Goal: Task Accomplishment & Management: Use online tool/utility

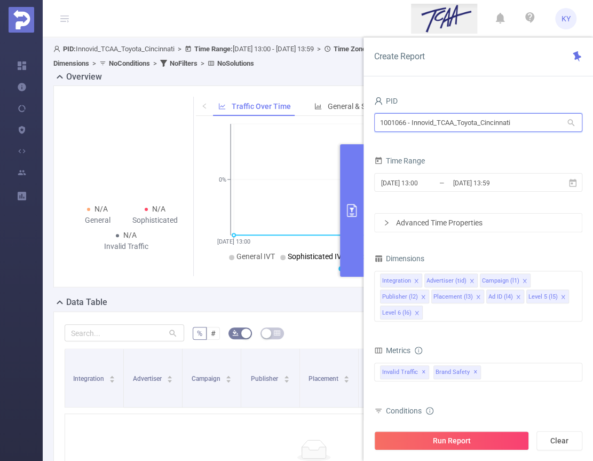
click at [494, 117] on input "1001066 - Innovid_TCAA_Toyota_Cincinnati" at bounding box center [478, 122] width 208 height 19
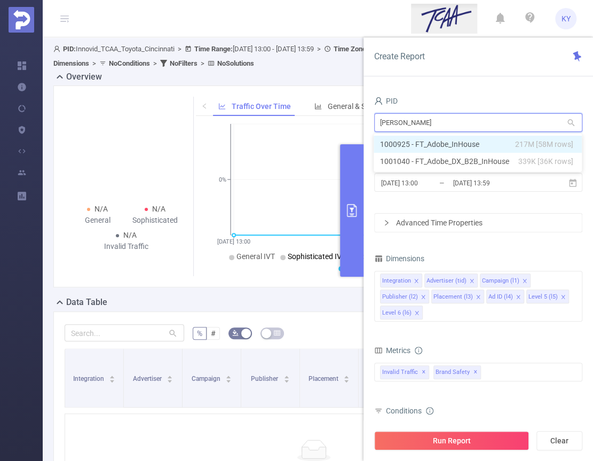
type input "inhou"
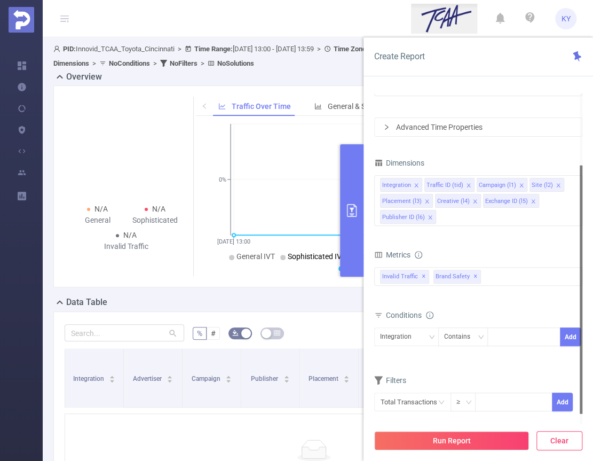
click at [559, 433] on button "Clear" at bounding box center [560, 440] width 46 height 19
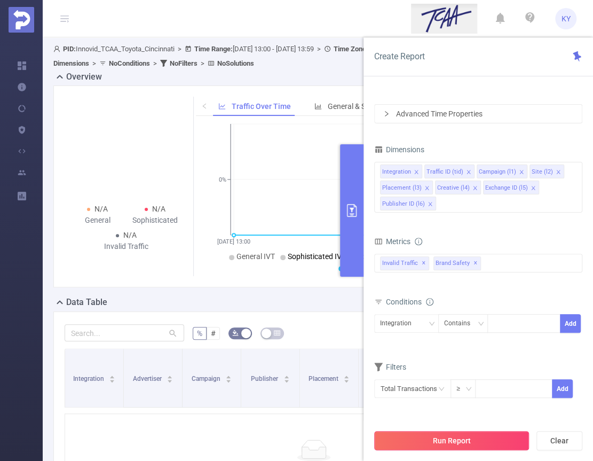
click at [491, 441] on button "Run Report" at bounding box center [451, 440] width 155 height 19
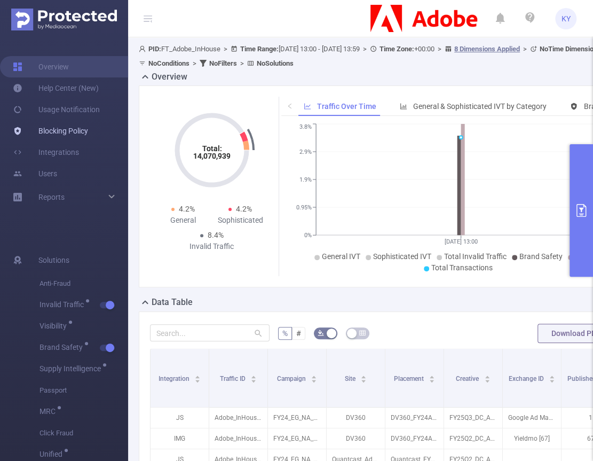
click at [43, 130] on link "Blocking Policy" at bounding box center [50, 130] width 75 height 21
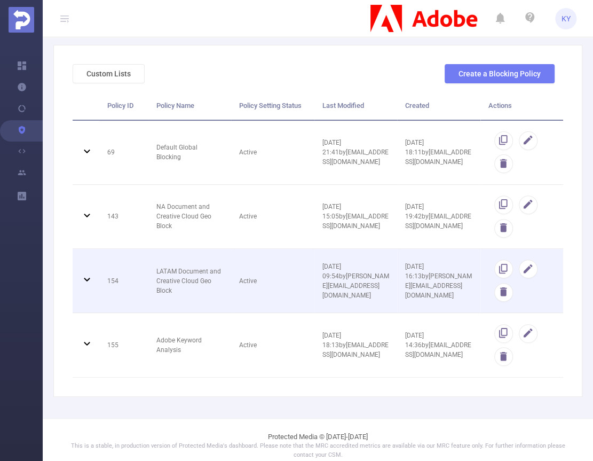
scroll to position [61, 0]
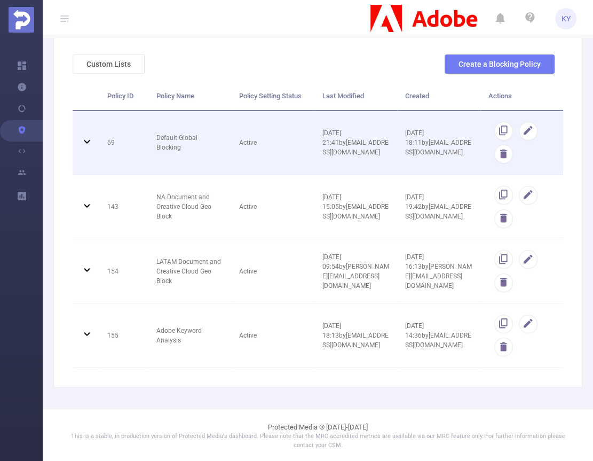
click at [172, 136] on td "Default Global Blocking" at bounding box center [189, 143] width 83 height 64
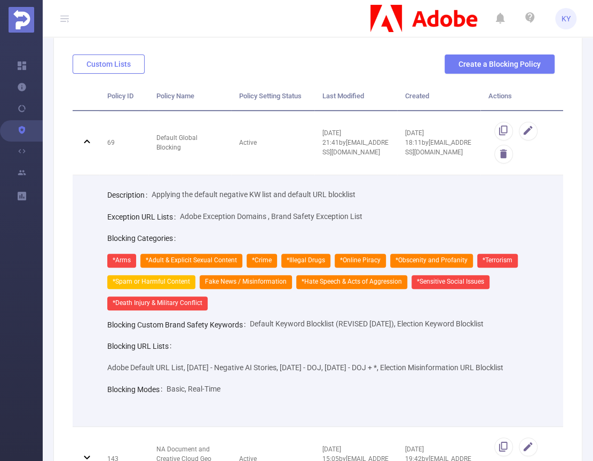
click at [124, 65] on button "Custom Lists" at bounding box center [109, 63] width 72 height 19
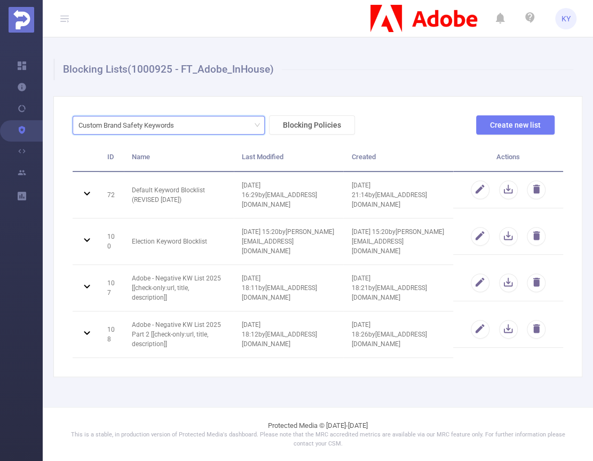
click at [153, 125] on div "Custom Brand Safety Keywords" at bounding box center [130, 125] width 103 height 18
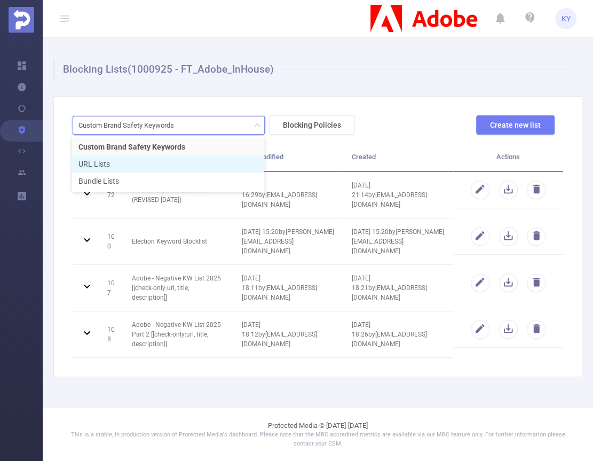
click at [150, 167] on li "URL Lists" at bounding box center [168, 163] width 192 height 17
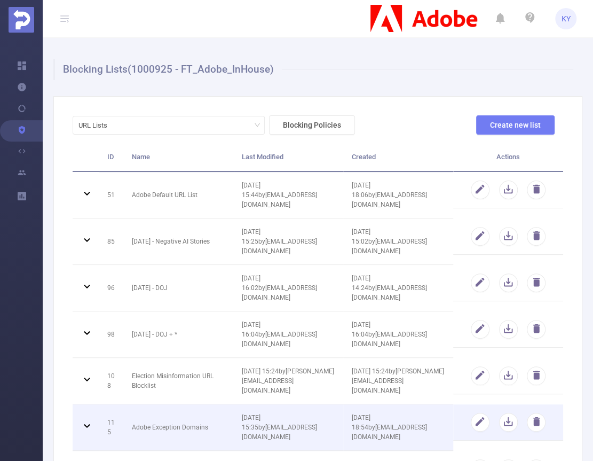
click at [185, 404] on td "Adobe Exception Domains" at bounding box center [179, 427] width 110 height 46
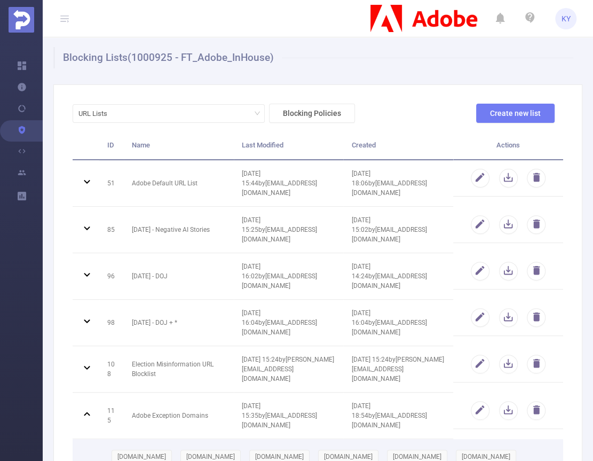
scroll to position [74, 0]
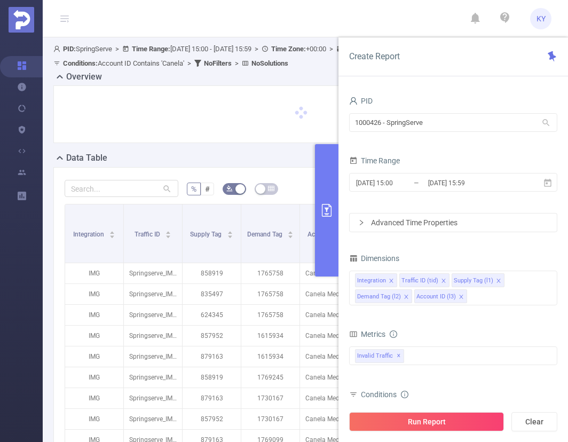
drag, startPoint x: 424, startPoint y: 143, endPoint x: 427, endPoint y: 132, distance: 10.5
click at [425, 142] on form "PID 1000426 - SpringServe 1000426 - SpringServe Time Range [DATE] 15:00 _ [DATE…" at bounding box center [453, 162] width 208 height 139
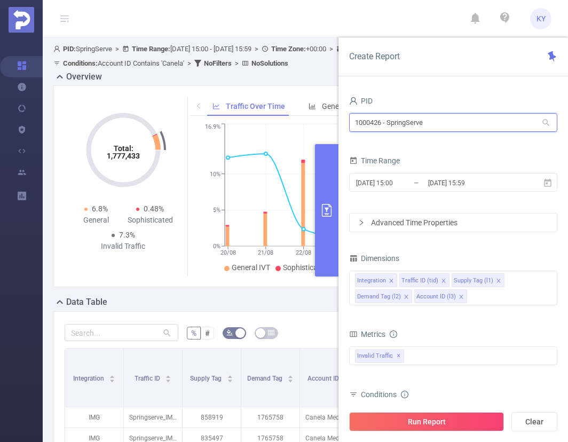
click at [426, 128] on input "1000426 - SpringServe" at bounding box center [453, 122] width 208 height 19
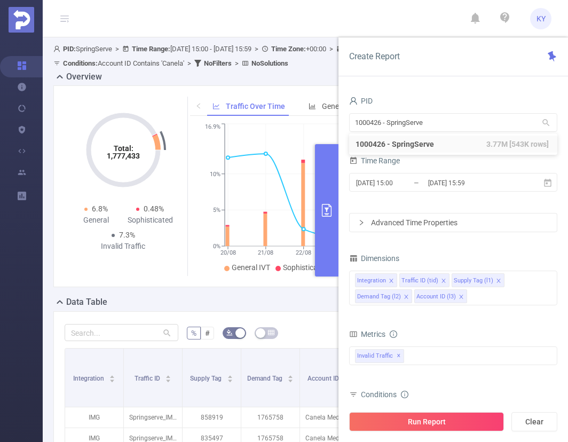
click at [494, 241] on div "PID 1000426 - SpringServe 1000426 - SpringServe Time Range 2025-08-20 15:00 _ 2…" at bounding box center [453, 307] width 208 height 429
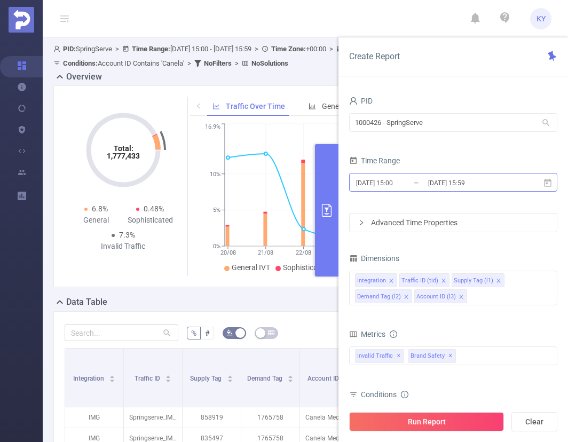
click at [476, 189] on input "2025-08-27 15:59" at bounding box center [470, 183] width 87 height 14
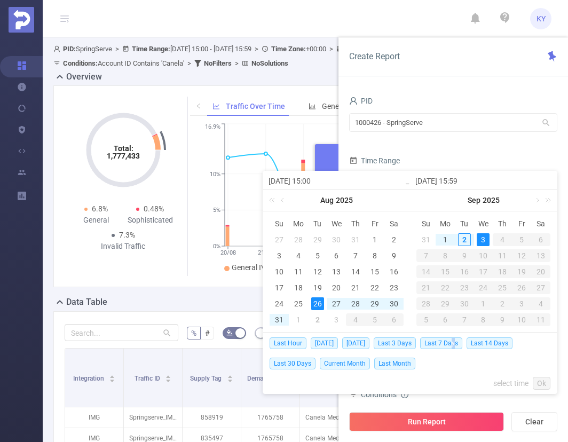
click at [457, 344] on span "Last 7 Days" at bounding box center [441, 344] width 42 height 12
type input "2025-08-27 00:00"
type input "2025-09-03 23:59"
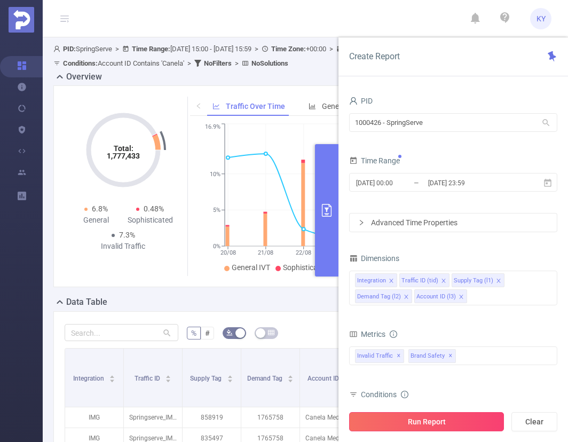
click at [487, 424] on button "Run Report" at bounding box center [426, 421] width 155 height 19
